Goal: Task Accomplishment & Management: Complete application form

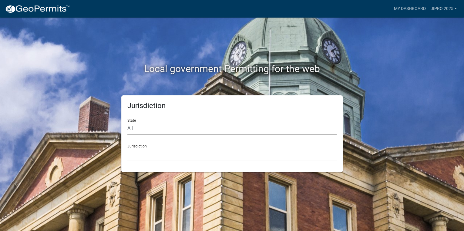
click at [133, 130] on select "All [US_STATE] [US_STATE] [US_STATE] [US_STATE] [US_STATE] [US_STATE] [US_STATE…" at bounding box center [231, 128] width 209 height 12
select select "[US_STATE]"
click at [127, 122] on select "All [US_STATE] [US_STATE] [US_STATE] [US_STATE] [US_STATE] [US_STATE] [US_STATE…" at bounding box center [231, 128] width 209 height 12
click at [143, 148] on select "[GEOGRAPHIC_DATA], [US_STATE] [GEOGRAPHIC_DATA], [US_STATE]" at bounding box center [231, 154] width 209 height 12
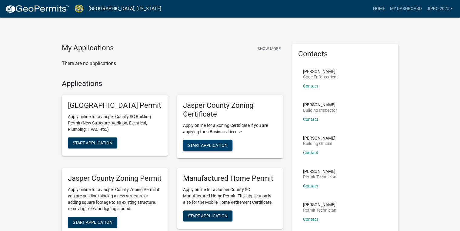
click at [211, 148] on button "Start Application" at bounding box center [207, 145] width 49 height 11
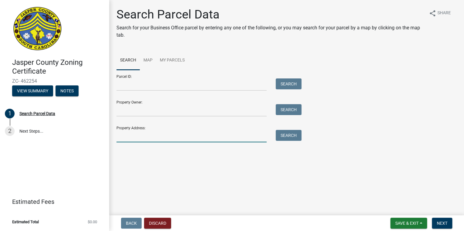
click at [123, 138] on input "Property Address:" at bounding box center [191, 136] width 150 height 12
paste input "36 222"
type input "3"
paste input "[PHONE_NUMBER]"
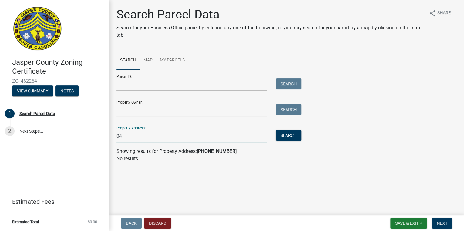
type input "0"
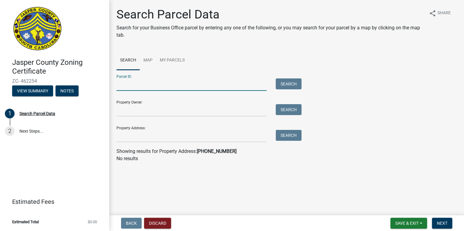
click at [129, 88] on input "Parcel ID:" at bounding box center [191, 84] width 150 height 12
paste input "[PHONE_NUMBER]"
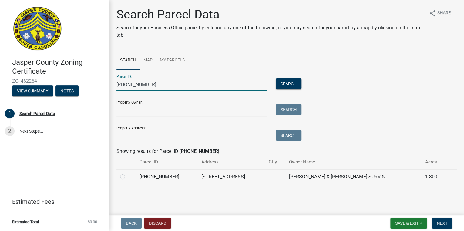
type input "[PHONE_NUMBER]"
click at [127, 173] on label at bounding box center [127, 173] width 0 height 0
click at [127, 176] on input "radio" at bounding box center [129, 175] width 4 height 4
radio input "true"
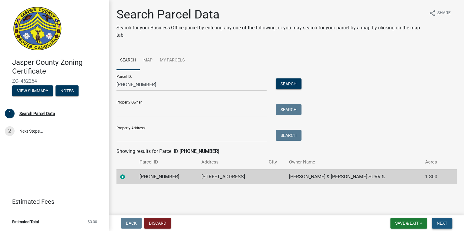
click at [443, 223] on span "Next" at bounding box center [441, 223] width 11 height 5
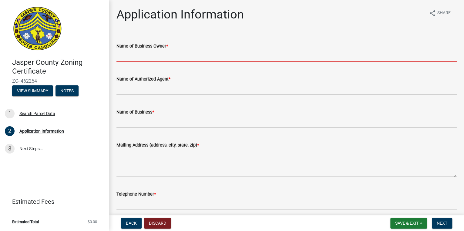
click at [132, 55] on input "Name of Business Owner *" at bounding box center [286, 56] width 340 height 12
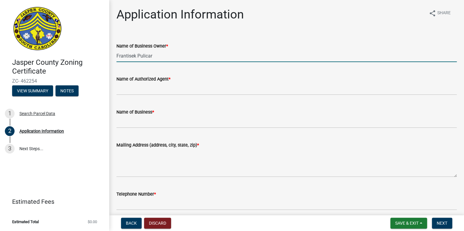
click at [206, 52] on input "Frantisek Pulicar" at bounding box center [286, 56] width 340 height 12
type input "Frantisek Pulicar"
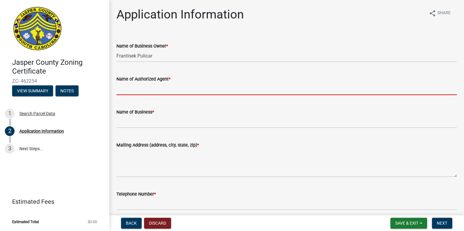
click at [139, 92] on input "Name of Authorized Agent *" at bounding box center [286, 89] width 340 height 12
type input "FRANTISEK PULICAR"
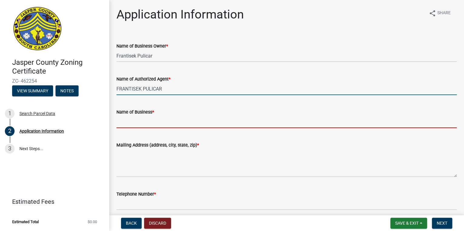
click at [129, 118] on input "Name of Business *" at bounding box center [286, 122] width 340 height 12
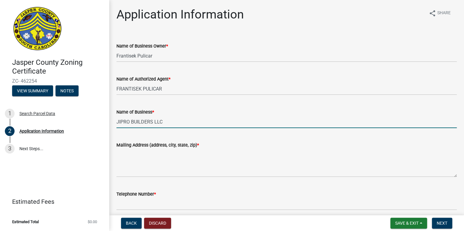
type input "JIPRO BUILDERS LLC"
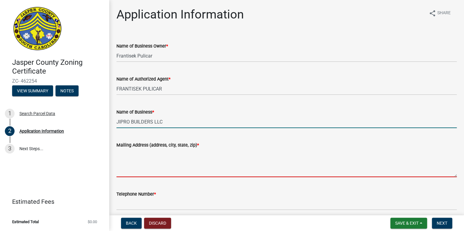
click at [118, 172] on textarea "Mailing Address (address, city, state, zip) *" at bounding box center [286, 163] width 340 height 28
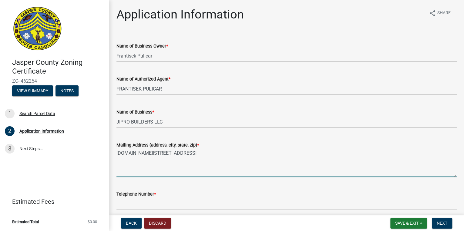
type textarea "[DOMAIN_NAME][STREET_ADDRESS]"
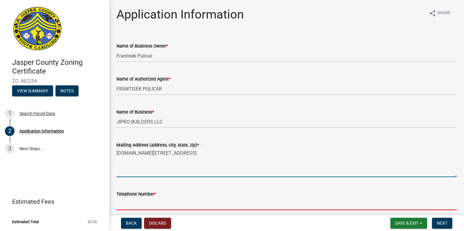
click at [158, 201] on input "Telephone Number *" at bounding box center [286, 204] width 340 height 12
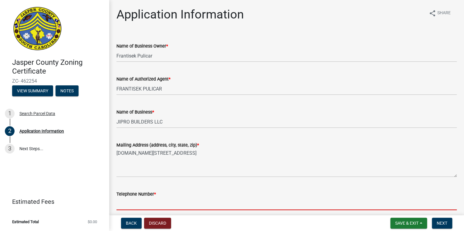
click at [123, 205] on input "Telephone Number *" at bounding box center [286, 204] width 340 height 12
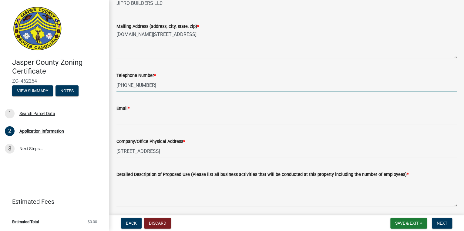
scroll to position [145, 0]
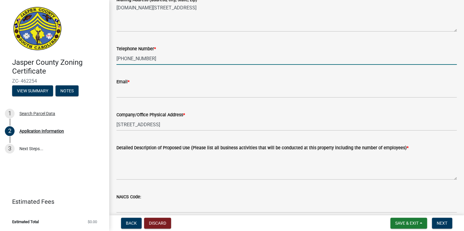
type input "[PHONE_NUMBER]"
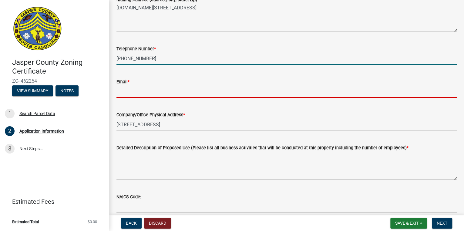
click at [118, 92] on input "Email *" at bounding box center [286, 91] width 340 height 12
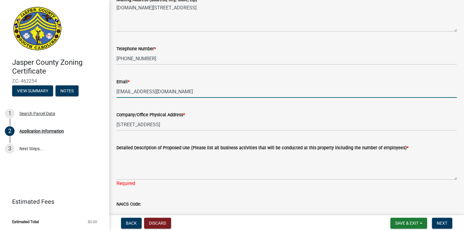
click at [185, 91] on input "[EMAIL_ADDRESS][DOMAIN_NAME]" at bounding box center [286, 91] width 340 height 12
type input "S"
type input "[EMAIL_ADDRESS][DOMAIN_NAME]"
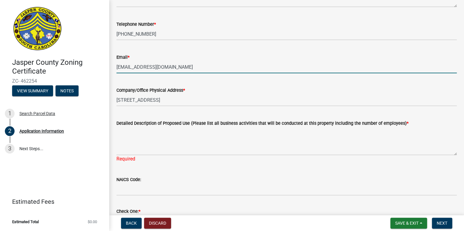
scroll to position [170, 0]
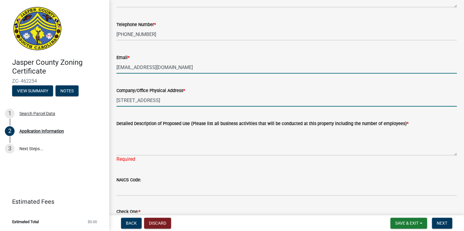
click at [161, 101] on input "[STREET_ADDRESS]" at bounding box center [286, 100] width 340 height 12
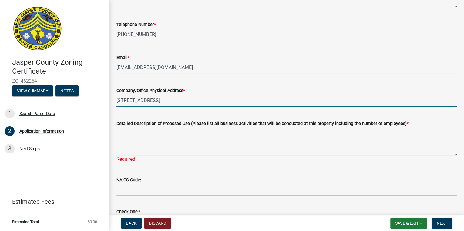
type input "[STREET_ADDRESS]"
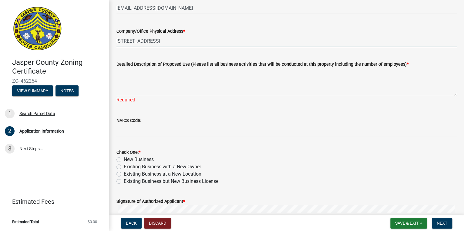
scroll to position [218, 0]
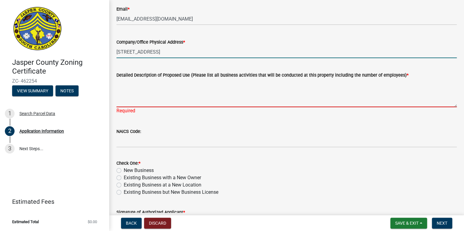
click at [122, 97] on textarea "Detailed Description of Proposed Use (Please list all business activities that …" at bounding box center [286, 93] width 340 height 28
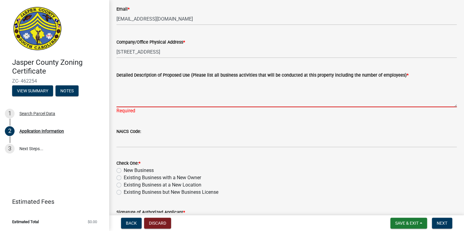
click at [116, 84] on div "Detailed Description of Proposed Use (Please list all business activities that …" at bounding box center [286, 89] width 349 height 52
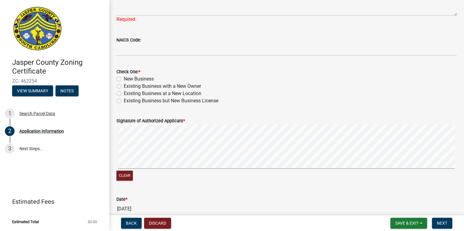
scroll to position [264, 0]
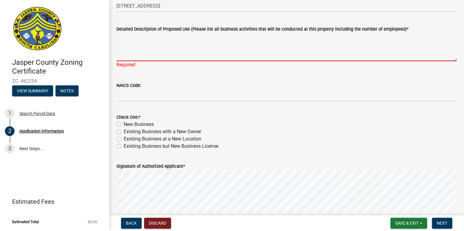
click at [128, 44] on textarea "Detailed Description of Proposed Use (Please list all business activities that …" at bounding box center [286, 47] width 340 height 28
click at [121, 55] on textarea "Detailed Description of Proposed Use (Please list all business activities that …" at bounding box center [286, 47] width 340 height 28
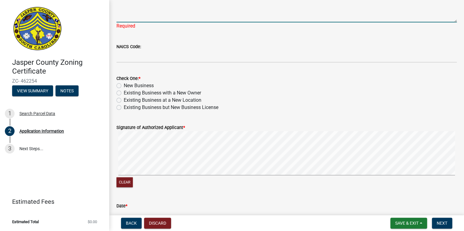
scroll to position [313, 0]
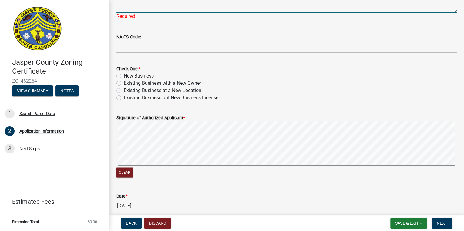
type textarea "Home address for construction business"
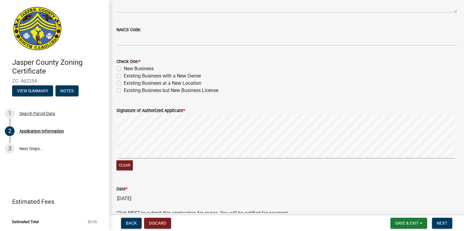
click at [118, 85] on div "Check One: * New Business Existing Business with a New Owner Existing Business …" at bounding box center [286, 76] width 340 height 36
click at [124, 85] on label "Existing Business at a New Location" at bounding box center [163, 83] width 78 height 7
click at [124, 84] on input "Existing Business at a New Location" at bounding box center [126, 82] width 4 height 4
radio input "true"
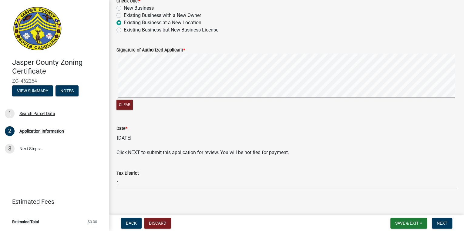
scroll to position [378, 0]
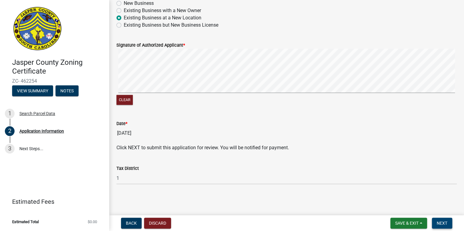
click at [446, 223] on span "Next" at bounding box center [441, 223] width 11 height 5
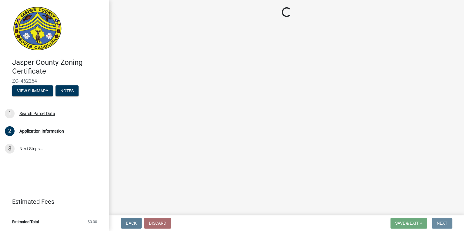
scroll to position [0, 0]
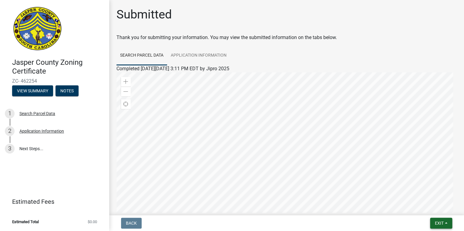
click at [437, 226] on button "Exit" at bounding box center [441, 223] width 22 height 11
click at [431, 211] on button "Save & Exit" at bounding box center [428, 207] width 48 height 15
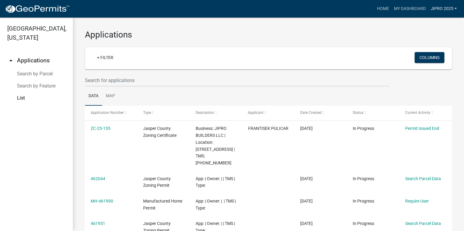
drag, startPoint x: 451, startPoint y: 7, endPoint x: 450, endPoint y: 14, distance: 6.8
click at [451, 7] on link "Jipro 2025" at bounding box center [442, 9] width 31 height 12
click at [427, 45] on link "Logout" at bounding box center [434, 44] width 48 height 15
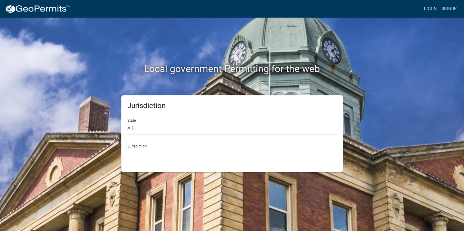
click at [431, 10] on link "Login" at bounding box center [430, 9] width 18 height 12
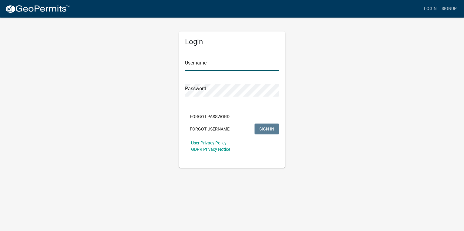
click at [221, 69] on input "Username" at bounding box center [232, 64] width 94 height 12
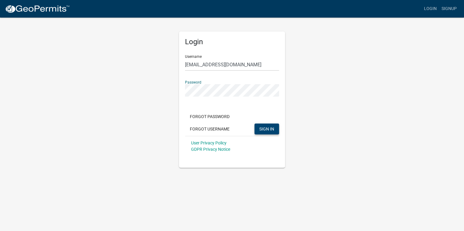
click at [262, 128] on span "SIGN IN" at bounding box center [266, 128] width 15 height 5
click at [427, 7] on link "Login" at bounding box center [430, 9] width 18 height 12
click at [248, 58] on input "[EMAIL_ADDRESS][DOMAIN_NAME]" at bounding box center [232, 64] width 94 height 12
type input "b"
type input "[PERSON_NAME]"
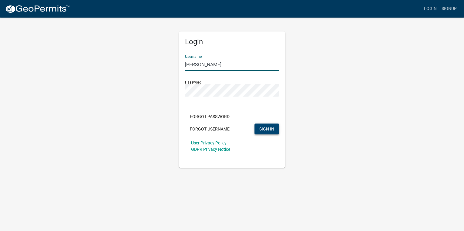
click at [183, 93] on div "Login Username [PERSON_NAME] Password Forgot Password Forgot Username SIGN IN U…" at bounding box center [232, 100] width 106 height 136
click at [178, 90] on div "Login Username [PERSON_NAME] Password Forgot Password Forgot Username SIGN IN U…" at bounding box center [231, 92] width 115 height 151
click at [266, 132] on button "SIGN IN" at bounding box center [266, 129] width 25 height 11
